Goal: Task Accomplishment & Management: Use online tool/utility

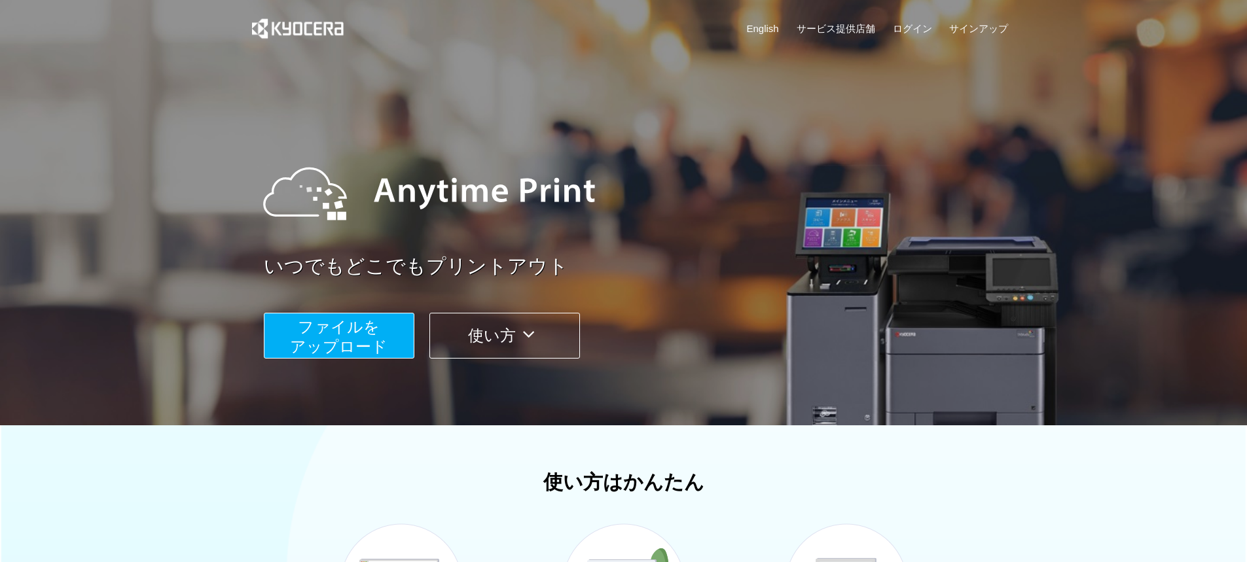
click at [340, 344] on span "ファイルを ​​アップロード" at bounding box center [339, 336] width 98 height 37
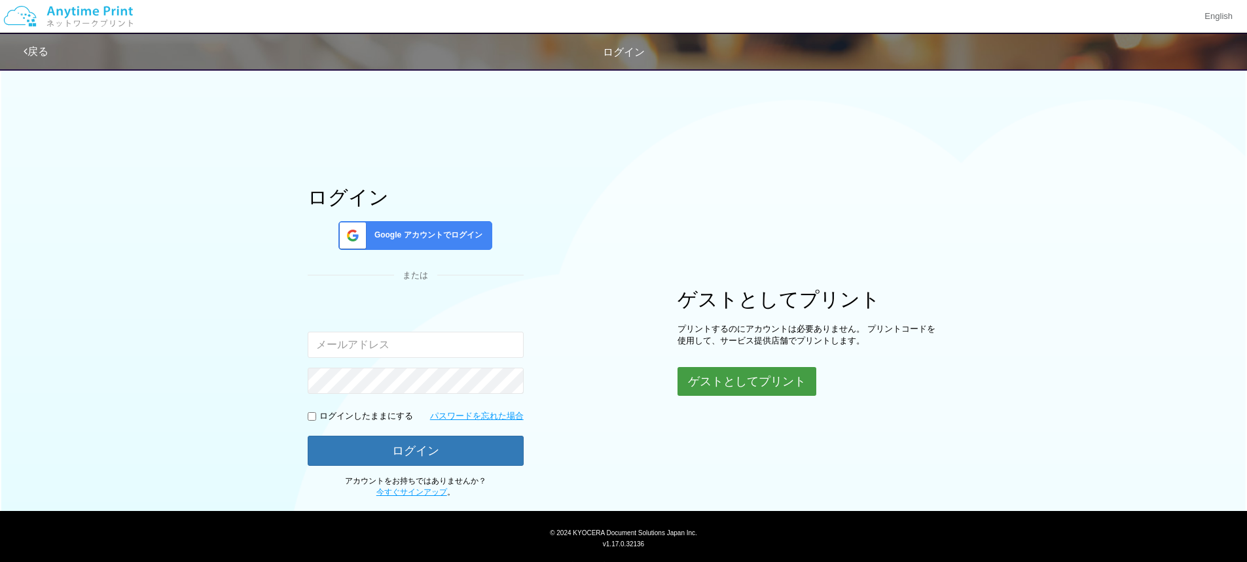
click at [761, 384] on button "ゲストとしてプリント" at bounding box center [746, 381] width 139 height 29
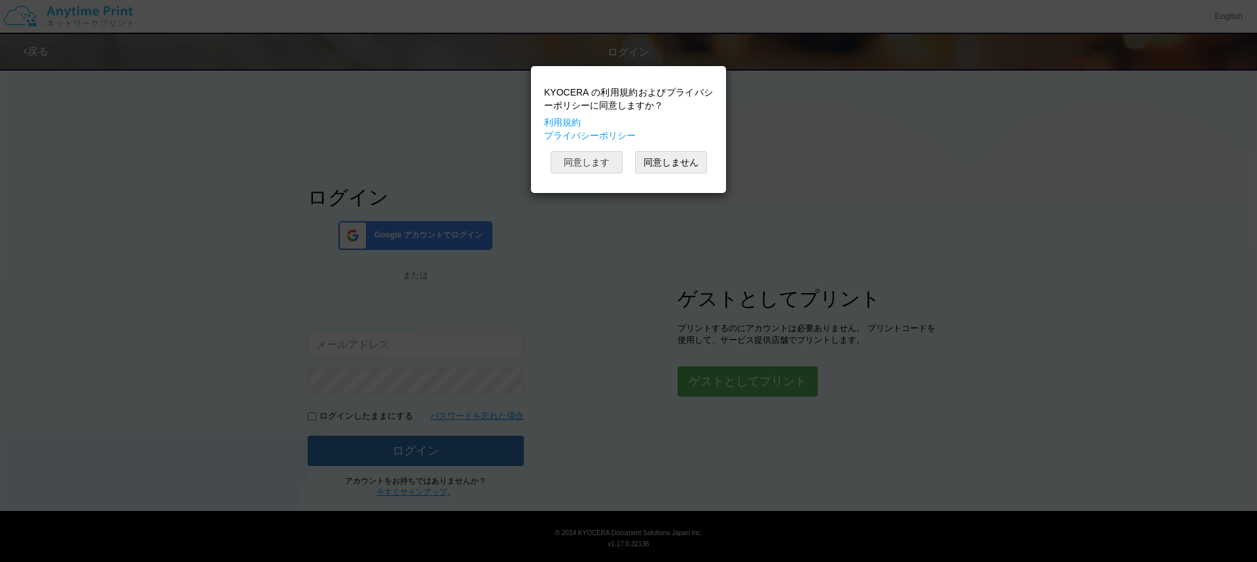
click at [591, 158] on button "同意します" at bounding box center [586, 162] width 72 height 22
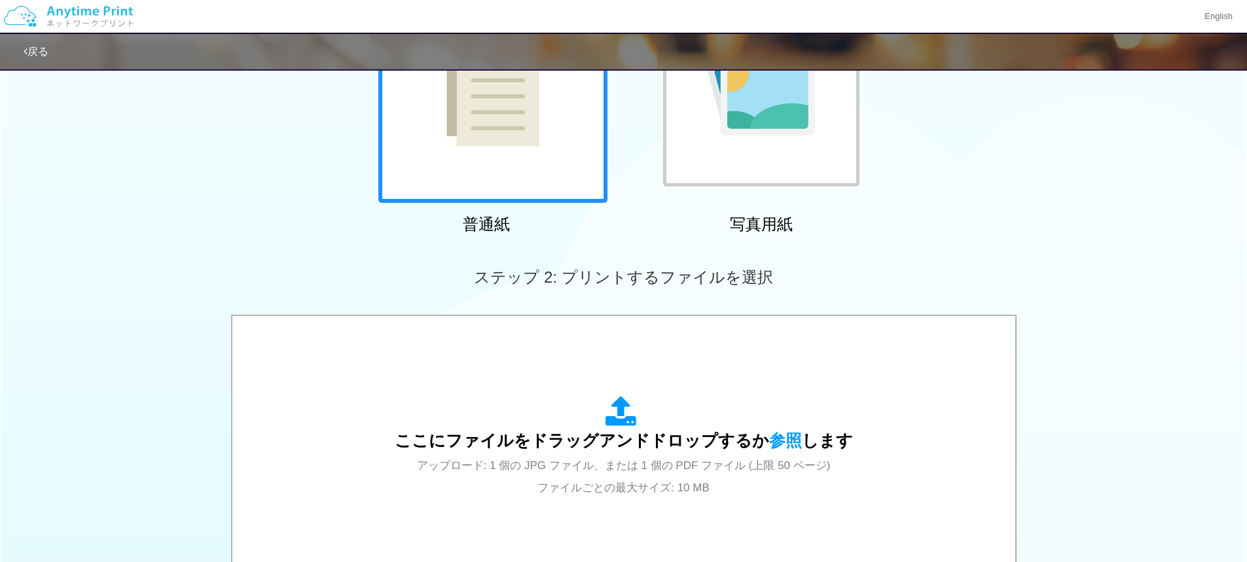
scroll to position [196, 0]
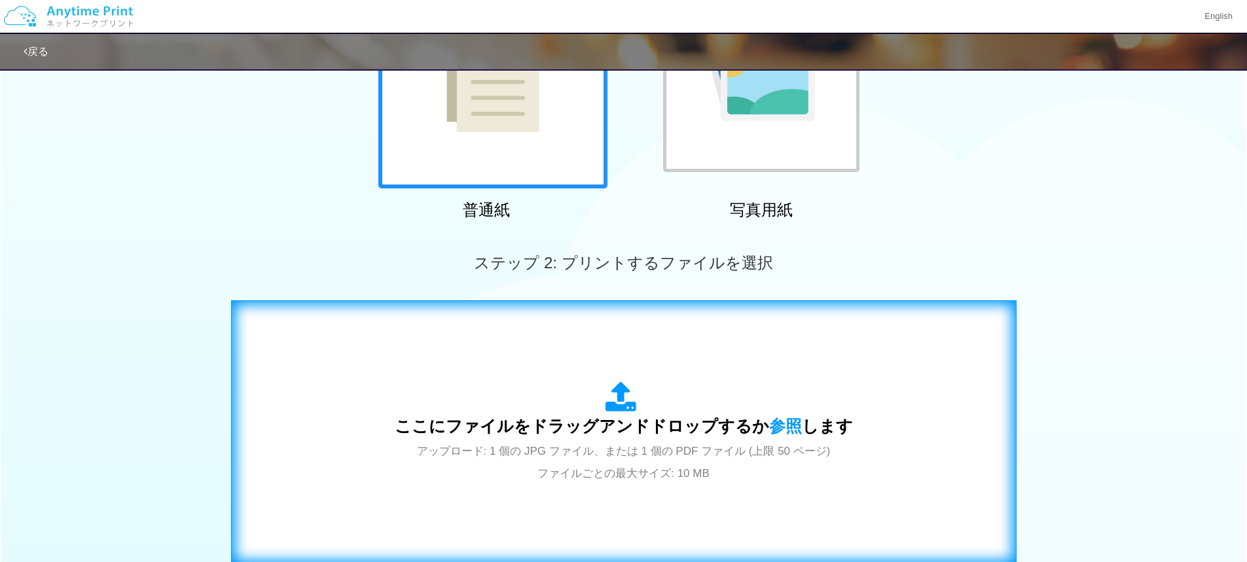
click at [650, 408] on div "ここにファイルをドラッグアンドドロップするか 参照 します アップロード: 1 個の JPG ファイル、または 1 個の PDF ファイル (上限 50 ペー…" at bounding box center [624, 433] width 458 height 102
click at [478, 468] on div "ここにファイルをドラッグアンドドロップするか 参照 します アップロード: 1 個の JPG ファイル、または 1 個の PDF ファイル (上限 50 ペー…" at bounding box center [624, 433] width 458 height 102
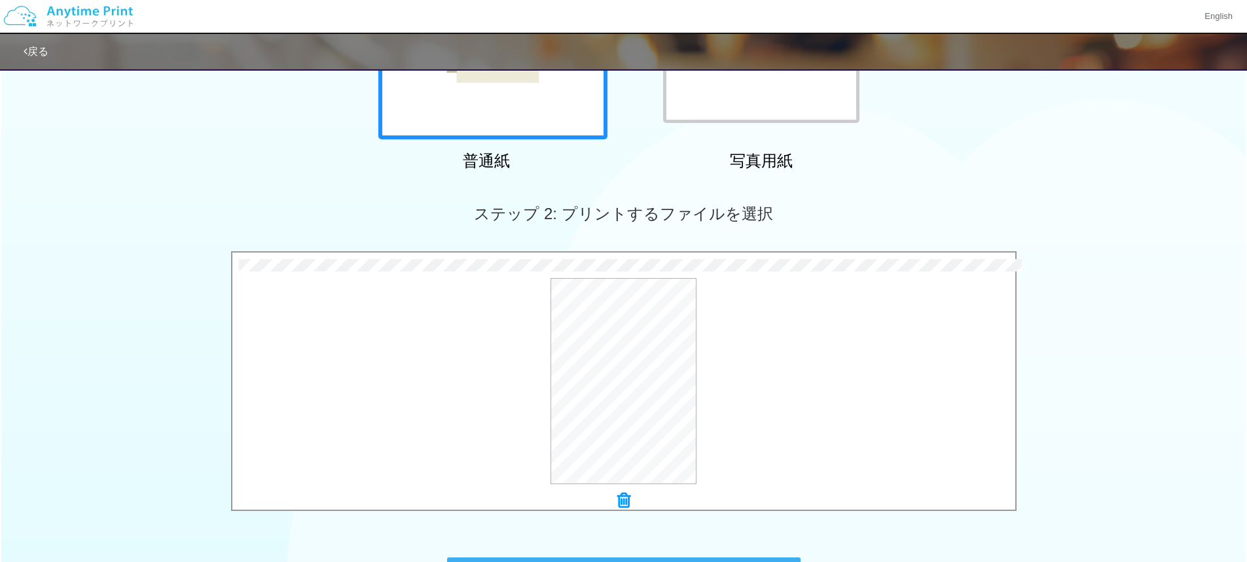
scroll to position [393, 0]
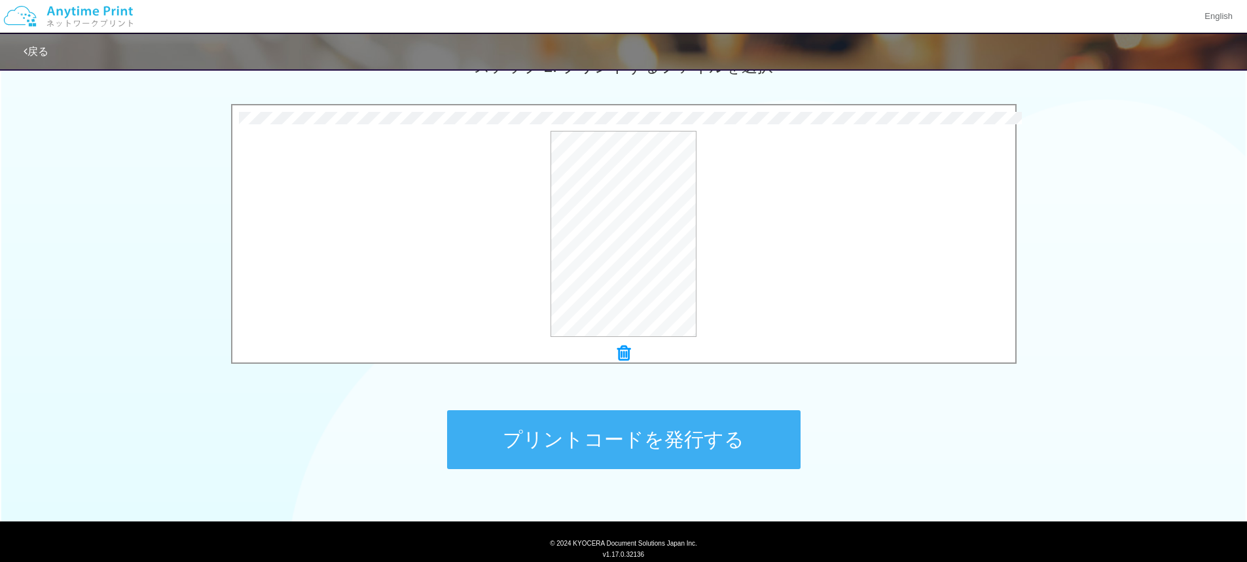
click at [717, 439] on button "プリントコードを発行する" at bounding box center [623, 439] width 353 height 59
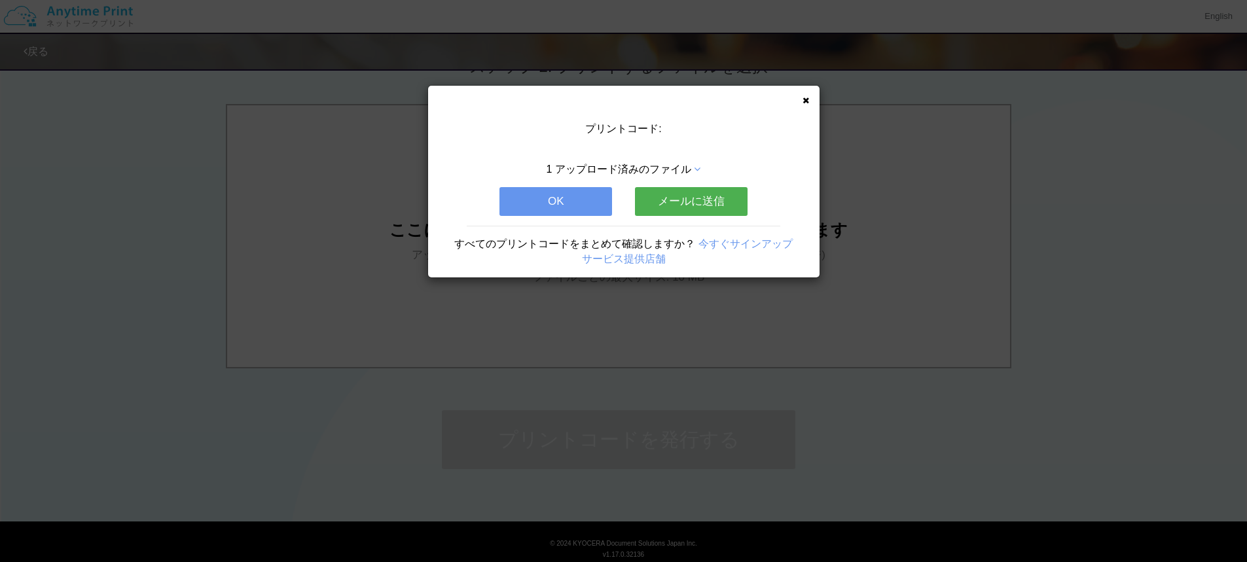
scroll to position [0, 0]
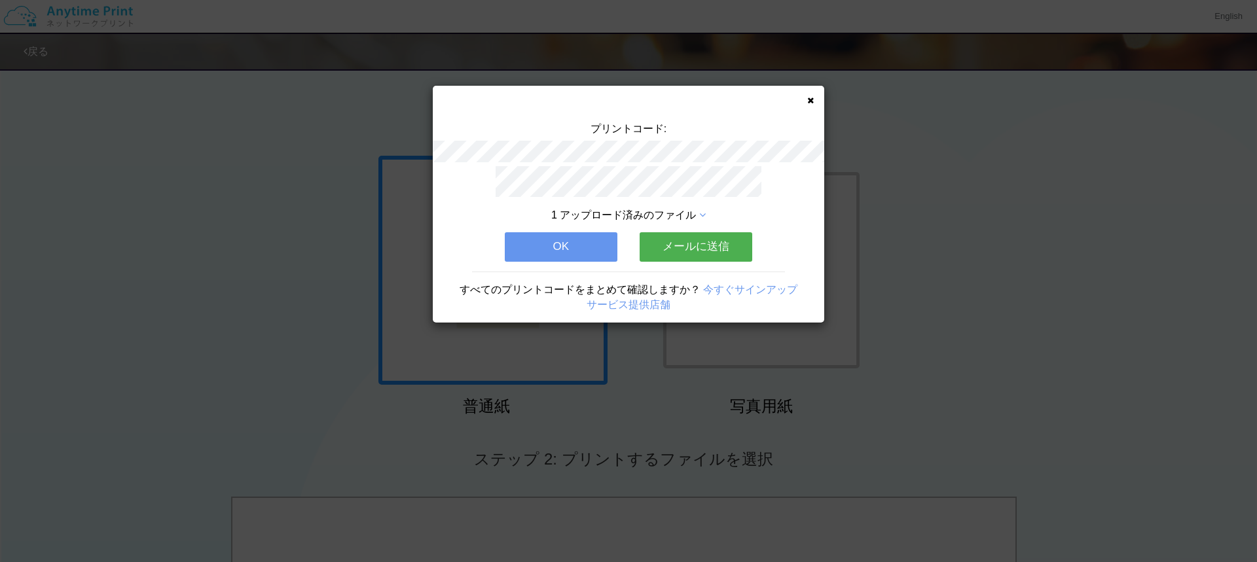
click at [586, 235] on button "OK" at bounding box center [561, 246] width 113 height 29
